Goal: Task Accomplishment & Management: Manage account settings

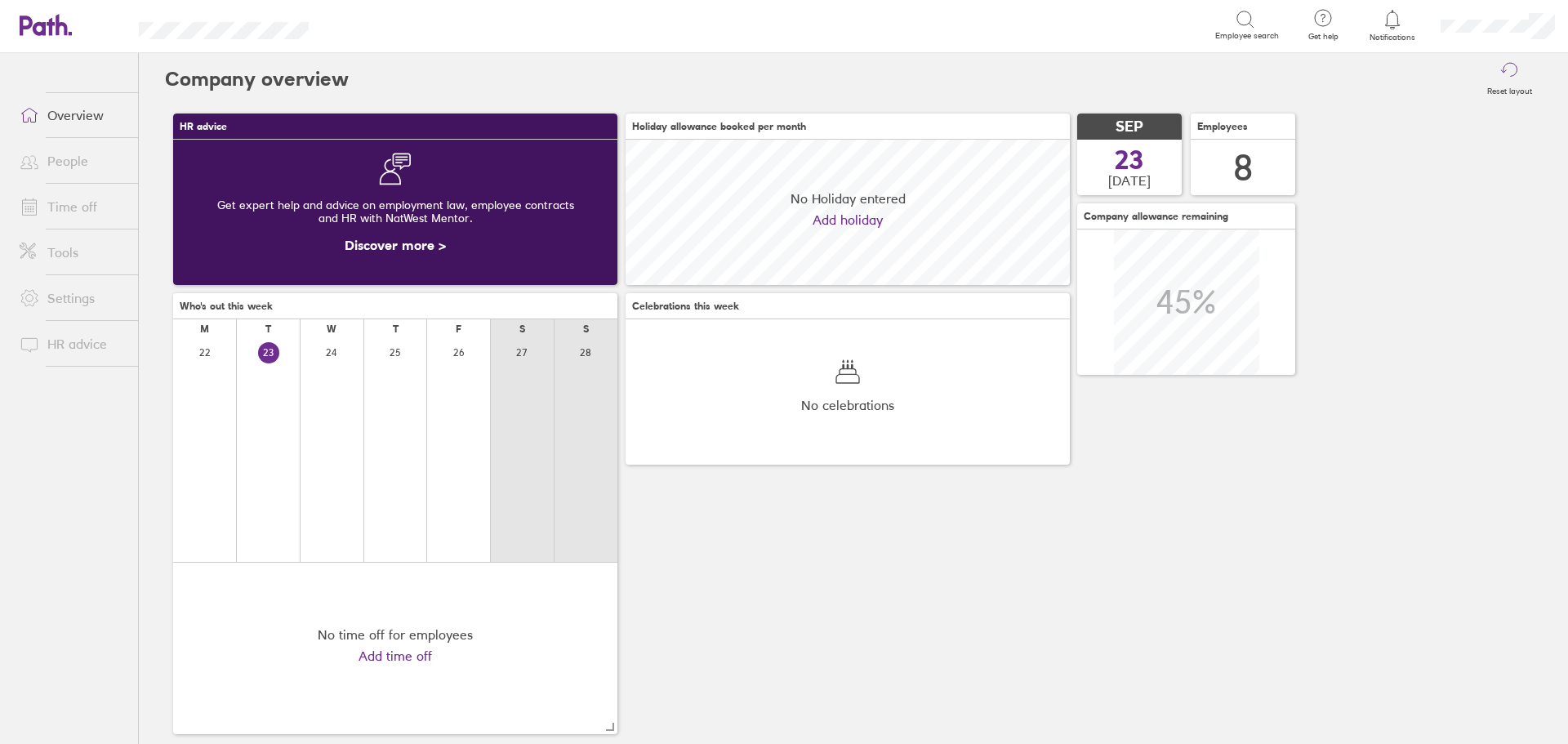
scroll to position [145, 444]
click at [1387, 25] on icon at bounding box center [1392, 20] width 20 height 20
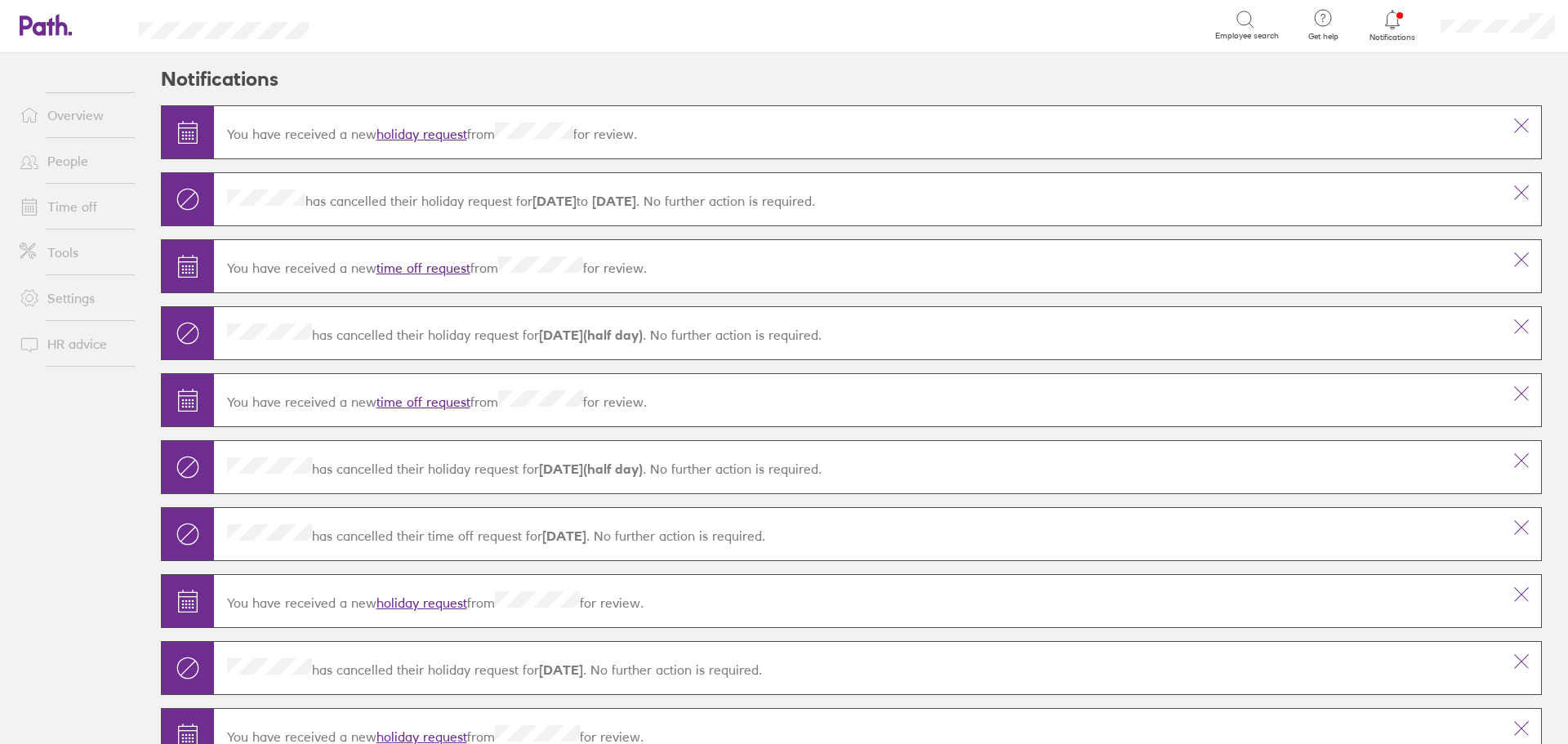
click at [425, 132] on link "holiday request" at bounding box center [422, 134] width 91 height 17
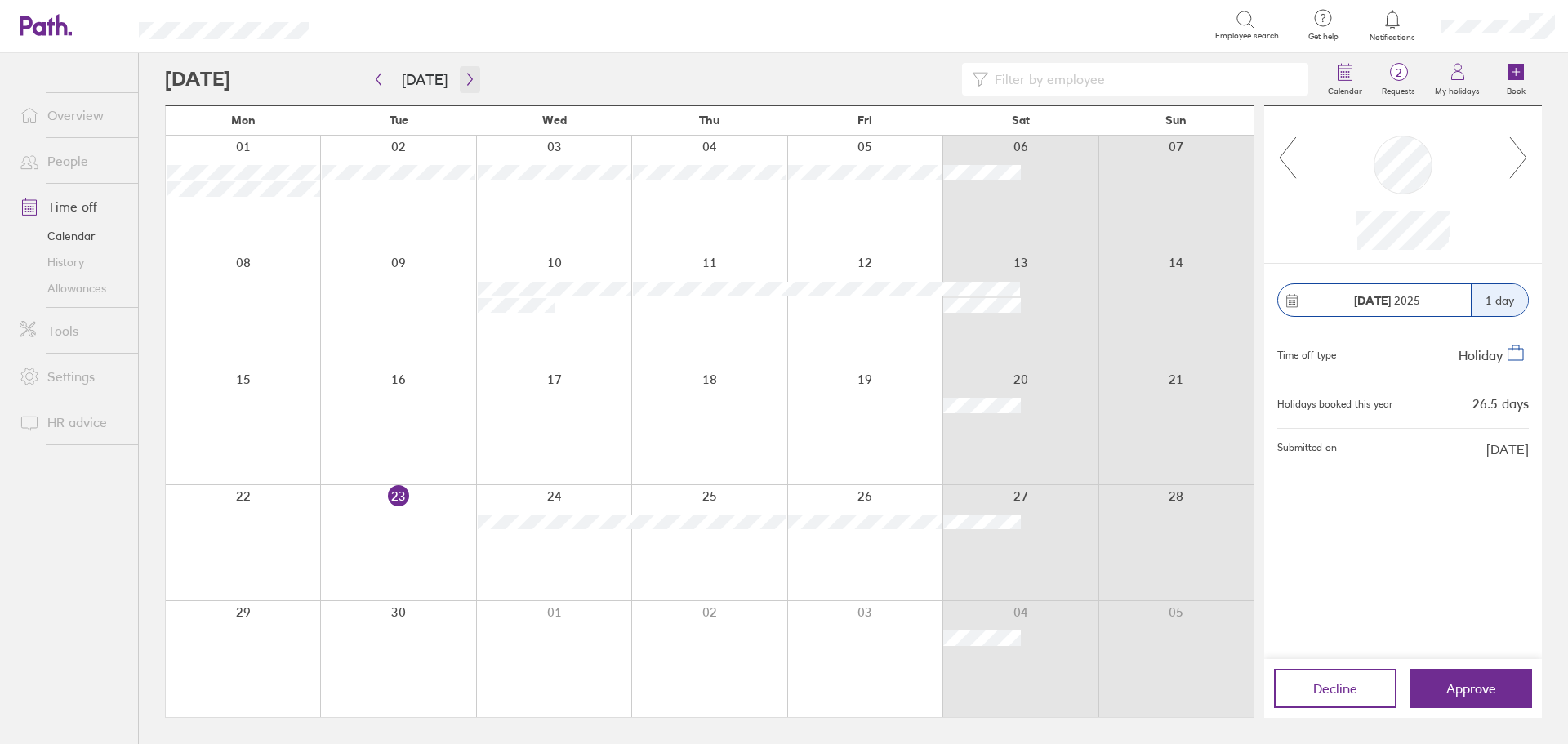
click at [462, 72] on button "button" at bounding box center [470, 79] width 20 height 27
click at [1455, 693] on span "Approve" at bounding box center [1471, 688] width 50 height 15
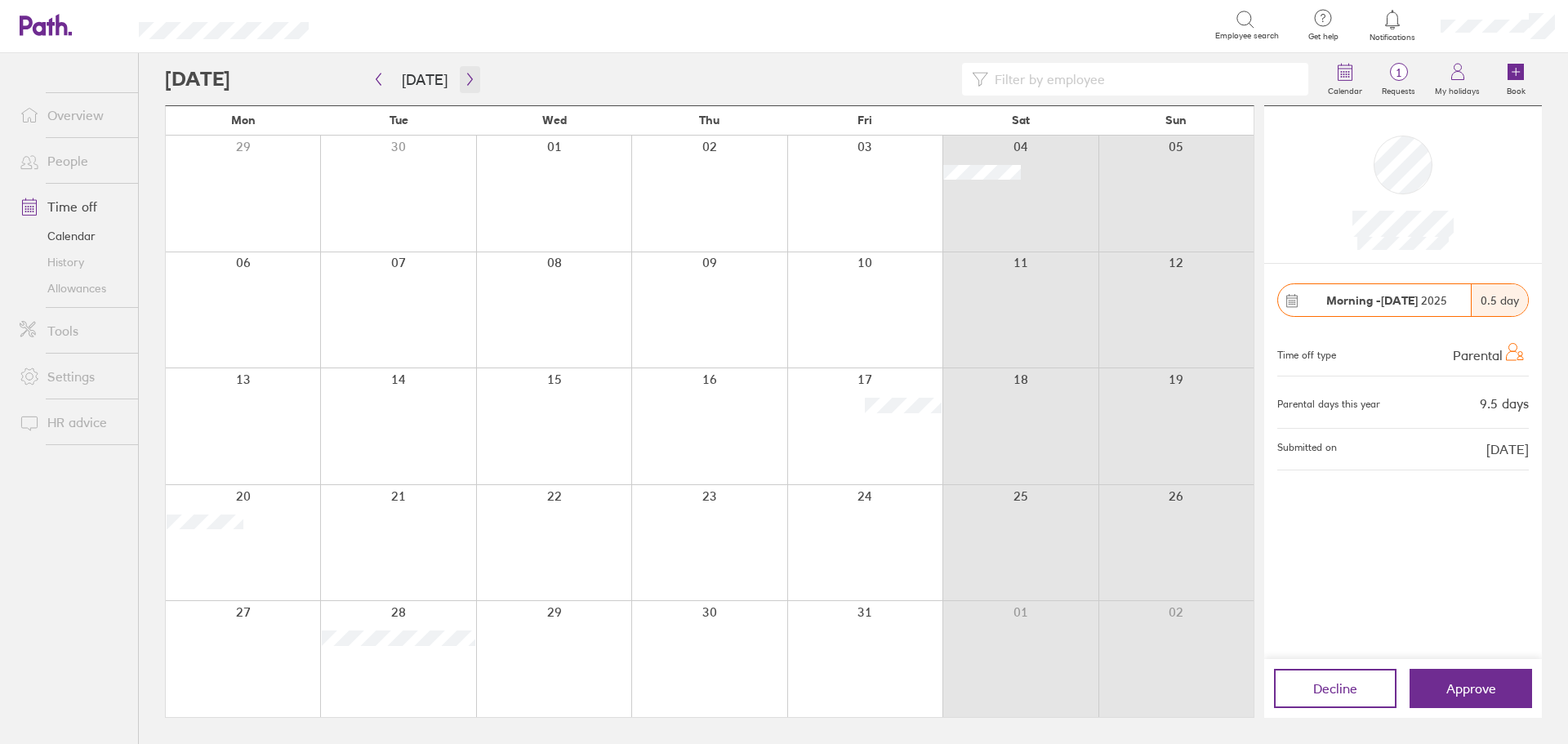
click at [463, 69] on button "button" at bounding box center [470, 79] width 20 height 27
click at [1500, 695] on button "Approve" at bounding box center [1470, 688] width 123 height 39
